Goal: Task Accomplishment & Management: Use online tool/utility

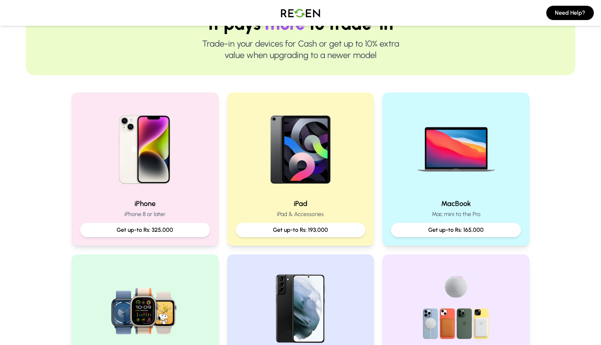
scroll to position [86, 0]
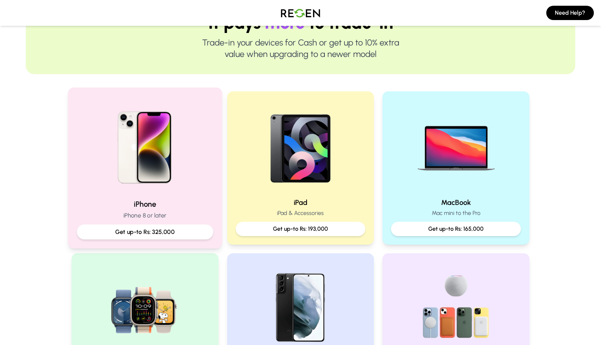
click at [164, 231] on p "Get up-to Rs: 325,000" at bounding box center [145, 231] width 124 height 9
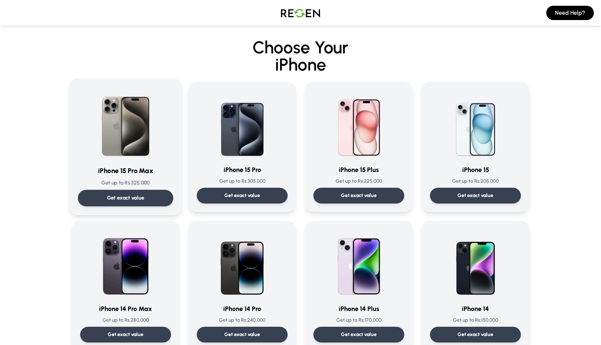
click at [142, 197] on p "Get exact value" at bounding box center [126, 198] width 38 height 8
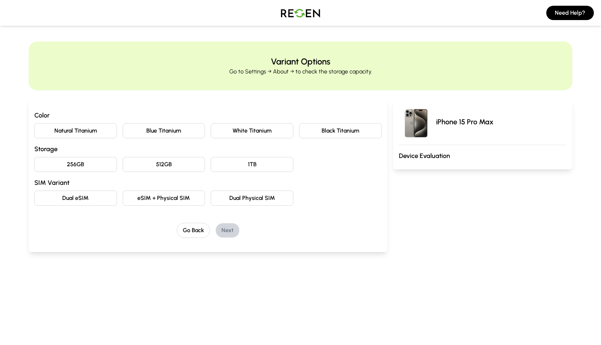
click at [100, 131] on button "Natural Titanium" at bounding box center [75, 130] width 83 height 15
click at [144, 163] on button "512GB" at bounding box center [164, 164] width 83 height 15
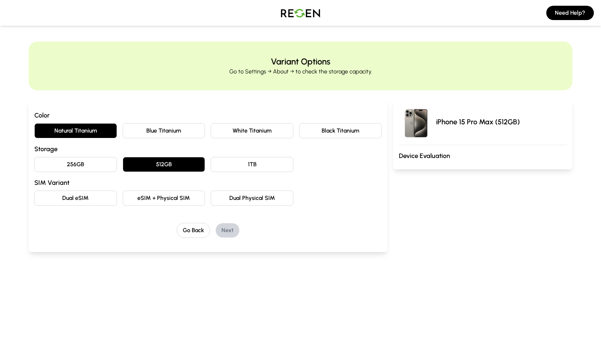
click at [103, 197] on button "Dual eSIM" at bounding box center [75, 197] width 83 height 15
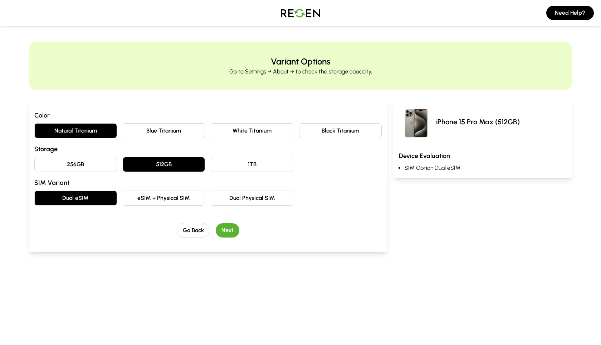
click at [227, 232] on button "Next" at bounding box center [228, 230] width 24 height 14
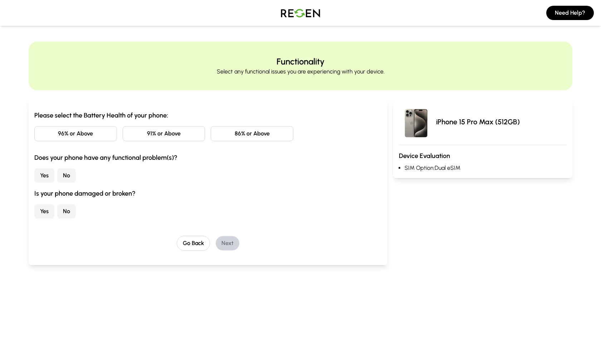
click at [241, 134] on button "86% or Above" at bounding box center [252, 133] width 83 height 15
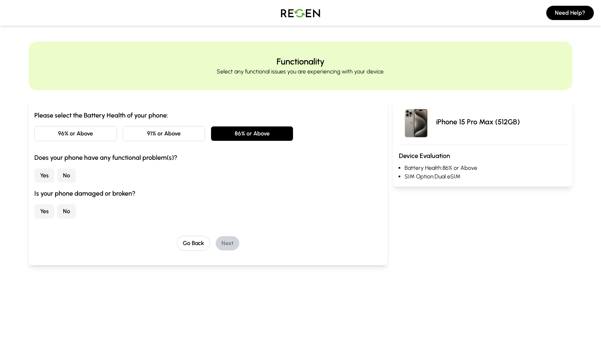
click at [63, 177] on button "No" at bounding box center [66, 175] width 19 height 14
click at [67, 213] on button "No" at bounding box center [66, 211] width 19 height 14
click at [226, 243] on button "Next" at bounding box center [228, 243] width 24 height 14
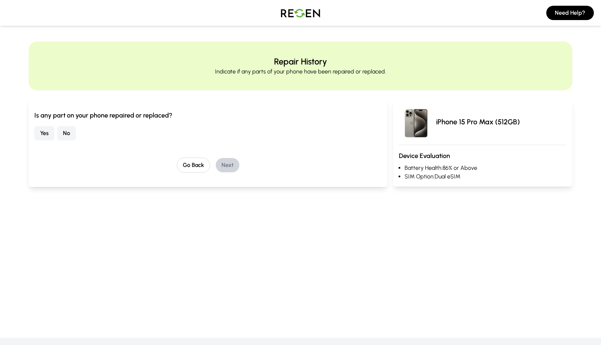
click at [71, 136] on button "No" at bounding box center [66, 133] width 19 height 14
click at [227, 165] on button "Next" at bounding box center [228, 165] width 24 height 14
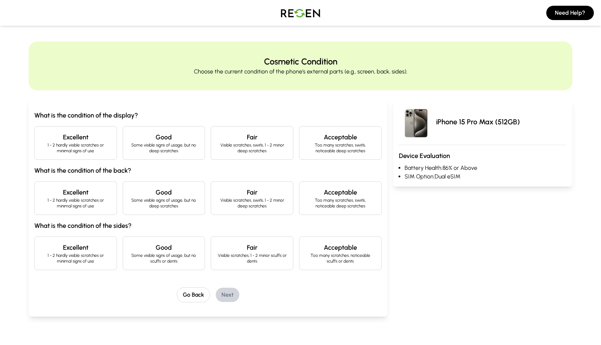
click at [84, 132] on h4 "Excellent" at bounding box center [75, 137] width 71 height 10
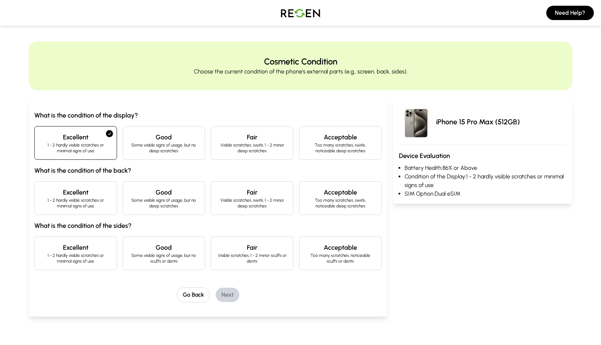
click at [83, 208] on p "1 - 2 hardly visible scratches or minimal signs of use" at bounding box center [75, 202] width 71 height 11
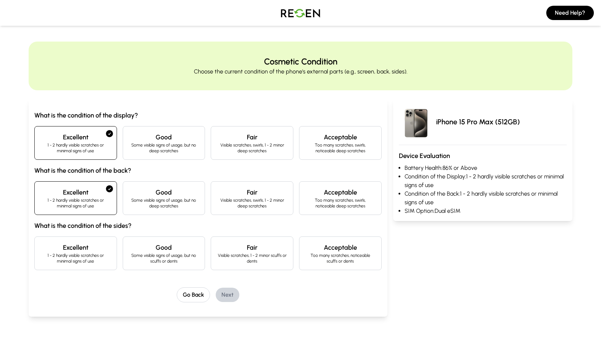
click at [78, 255] on p "1 - 2 hardly visible scratches or minimal signs of use" at bounding box center [75, 257] width 71 height 11
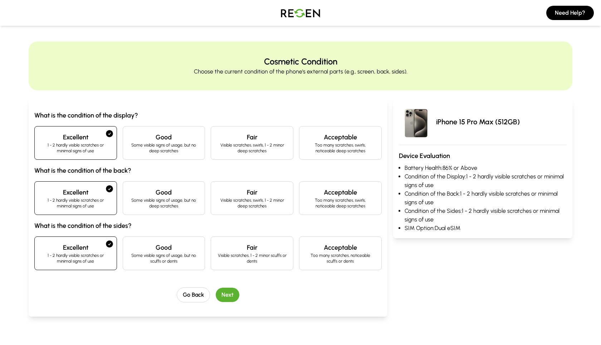
click at [225, 293] on button "Next" at bounding box center [228, 294] width 24 height 14
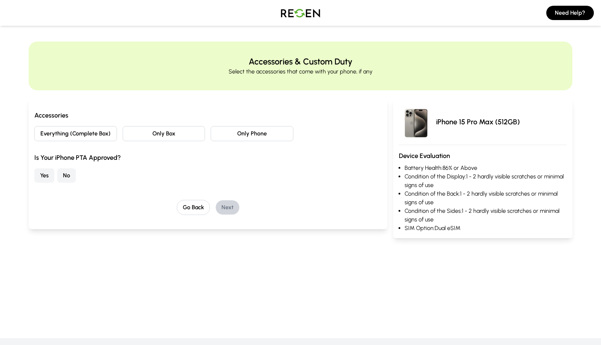
click at [71, 134] on button "Everything (Complete Box)" at bounding box center [75, 133] width 83 height 15
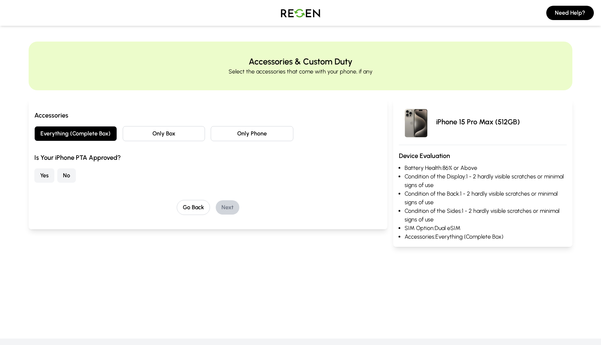
click at [43, 174] on button "Yes" at bounding box center [44, 175] width 20 height 14
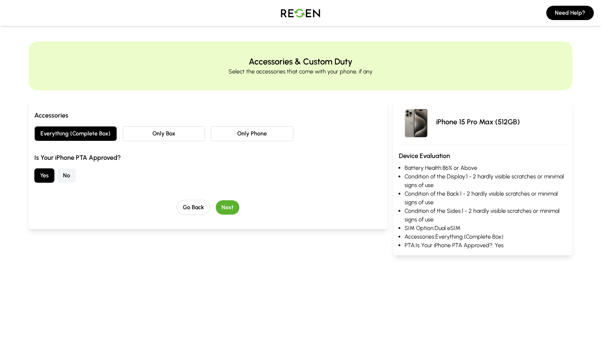
click at [232, 210] on button "Next" at bounding box center [228, 207] width 24 height 14
